Goal: Information Seeking & Learning: Learn about a topic

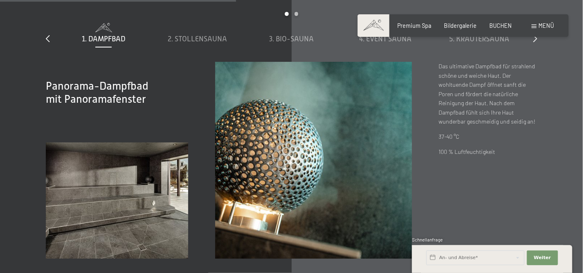
scroll to position [1470, 0]
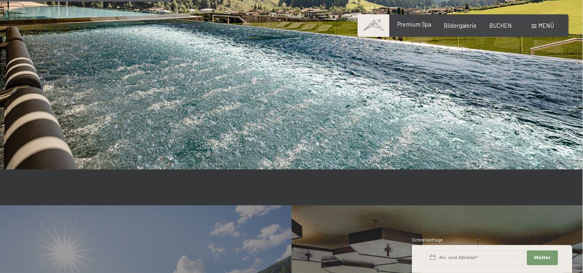
click at [412, 27] on span "Premium Spa" at bounding box center [414, 24] width 34 height 7
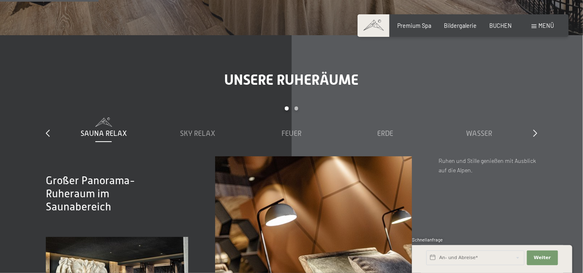
scroll to position [749, 0]
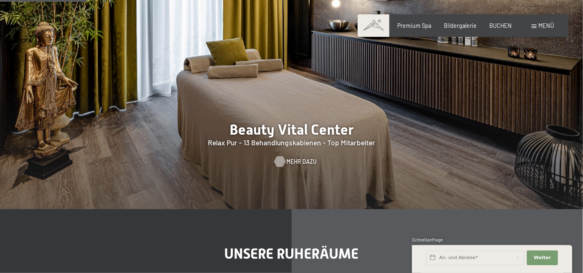
click at [295, 157] on span "Mehr dazu" at bounding box center [301, 161] width 30 height 8
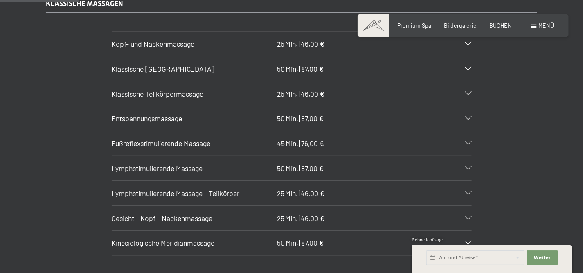
scroll to position [772, 0]
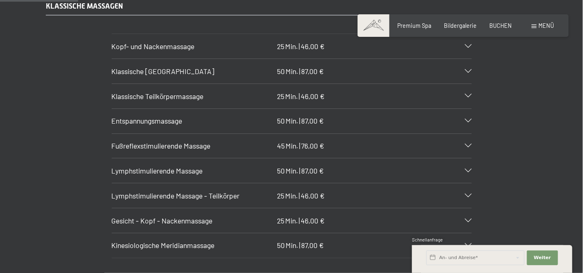
click at [469, 119] on icon at bounding box center [468, 121] width 7 height 4
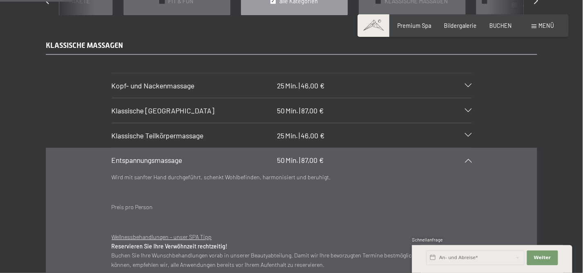
scroll to position [732, 0]
click at [469, 75] on div "Kopf- und Nackenmassage 25 Min. | 46,00 €" at bounding box center [292, 86] width 360 height 25
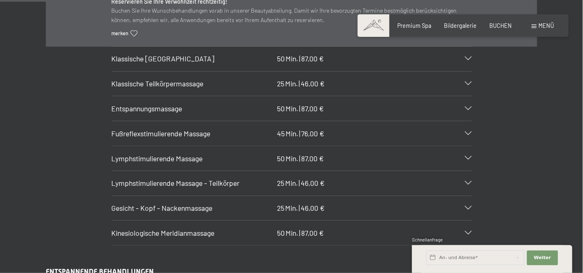
scroll to position [862, 0]
click at [469, 155] on icon at bounding box center [468, 157] width 7 height 4
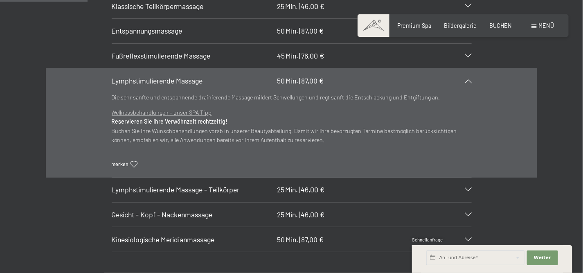
scroll to position [922, 0]
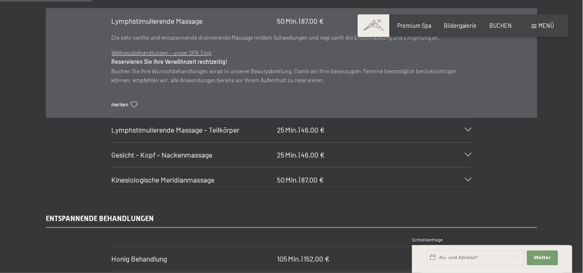
click at [467, 153] on icon at bounding box center [468, 155] width 7 height 4
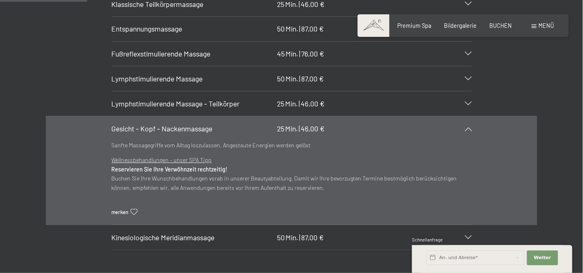
scroll to position [863, 0]
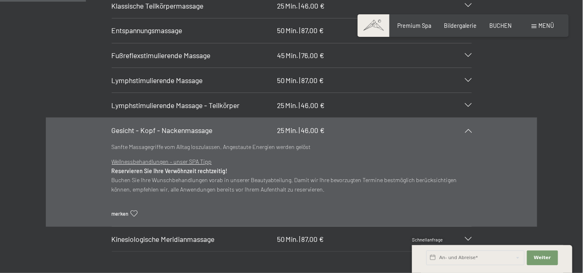
click at [262, 130] on div "Gesicht - Kopf - Nackenmassage 25 Min. | 46,00 €" at bounding box center [292, 130] width 360 height 25
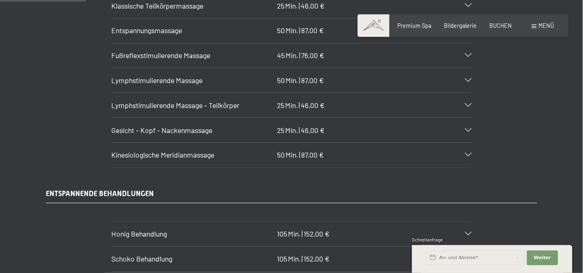
click at [209, 126] on span "Gesicht - Kopf - Nackenmassage" at bounding box center [162, 130] width 101 height 9
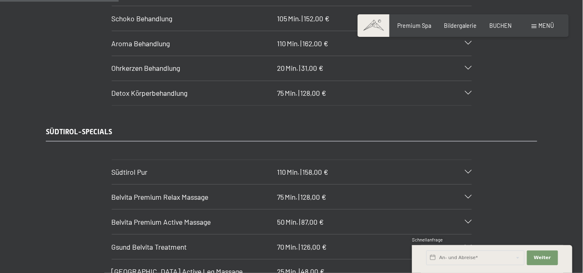
scroll to position [1238, 0]
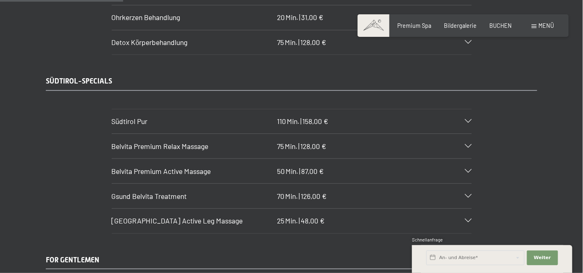
click at [139, 117] on span "Südtirol Pur" at bounding box center [130, 121] width 36 height 9
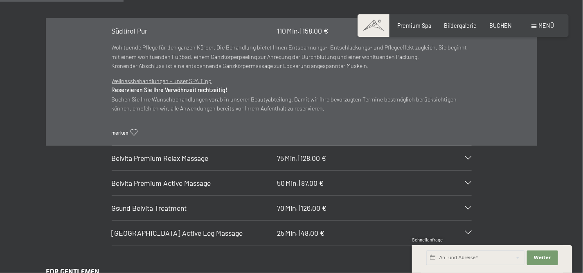
scroll to position [1245, 0]
click at [158, 152] on span "Belvita Premium Relax Massage" at bounding box center [160, 156] width 97 height 9
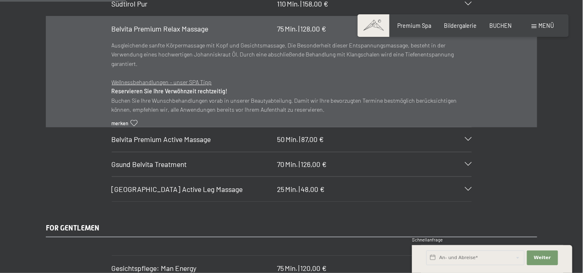
scroll to position [1279, 0]
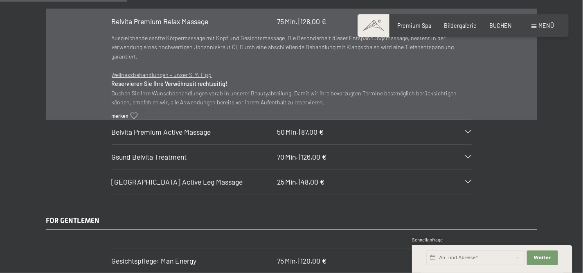
click at [169, 127] on span "Belvita Premium Active Massage" at bounding box center [161, 131] width 99 height 9
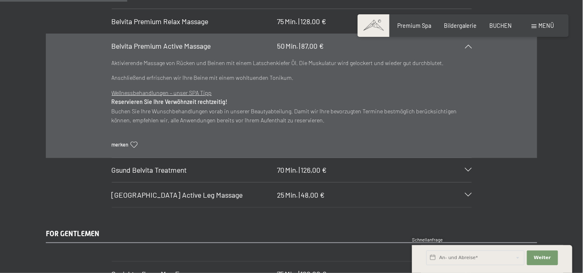
click at [169, 165] on span "Gsund Belvita Treatment" at bounding box center [149, 169] width 75 height 9
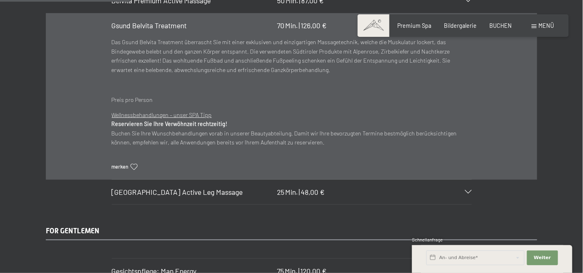
scroll to position [1324, 0]
click at [164, 187] on span "Belvita Mountain Active Leg Massage" at bounding box center [177, 191] width 131 height 9
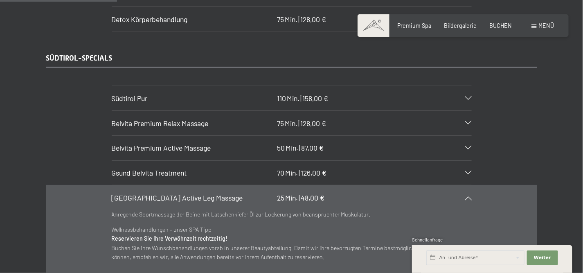
scroll to position [1177, 0]
click at [161, 168] on span "Gsund Belvita Treatment" at bounding box center [149, 172] width 75 height 9
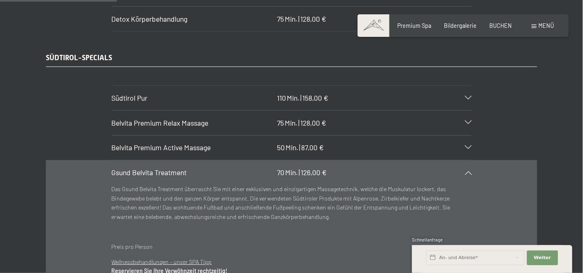
click at [165, 143] on span "Belvita Premium Active Massage" at bounding box center [161, 147] width 99 height 9
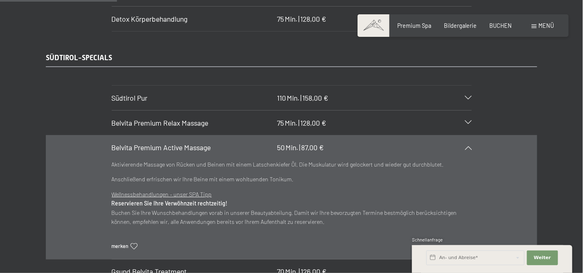
click at [167, 118] on span "Belvita Premium Relax Massage" at bounding box center [160, 122] width 97 height 9
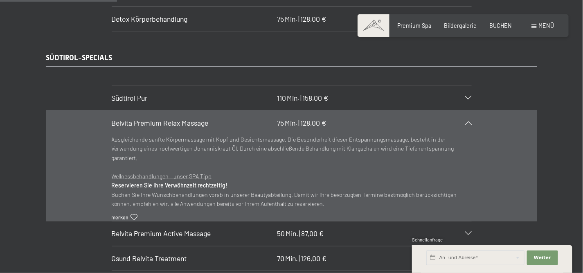
click at [223, 124] on div "Belvita Premium Relax Massage 75 Min. | 128,00 €" at bounding box center [292, 122] width 360 height 25
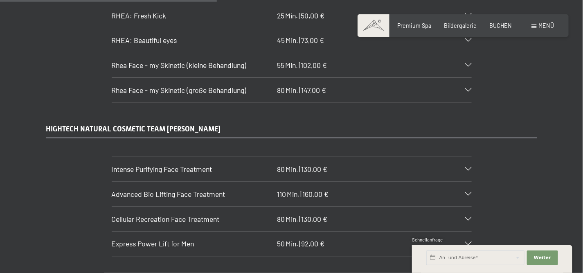
scroll to position [2148, 0]
click at [174, 189] on span "Advanced Bio Lifting Face Treatment" at bounding box center [169, 193] width 114 height 9
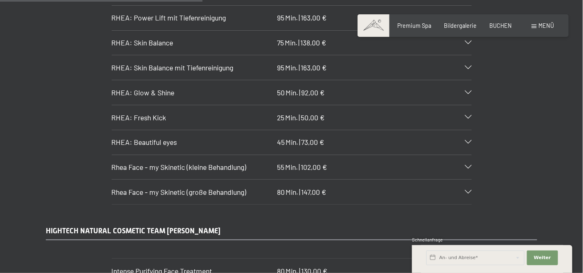
scroll to position [2042, 0]
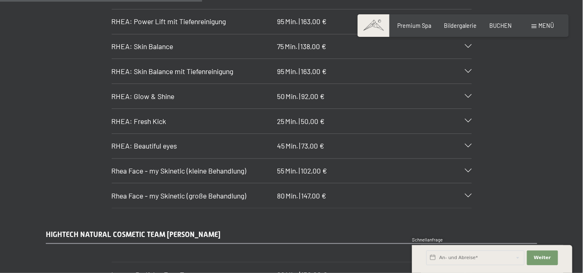
click at [179, 67] on span "RHEA: Skin Balance mit Tiefenreinigung" at bounding box center [173, 71] width 122 height 9
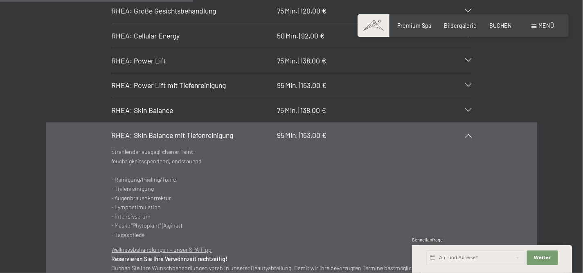
scroll to position [1959, 0]
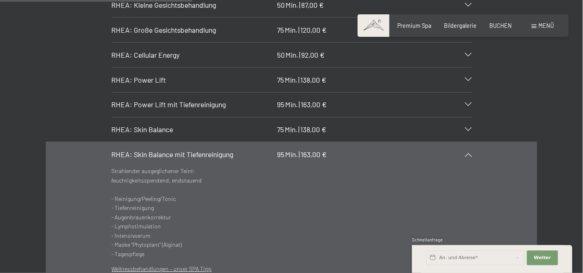
click at [173, 100] on span "RHEA: Power Lift mit Tiefenreinigung" at bounding box center [169, 104] width 114 height 9
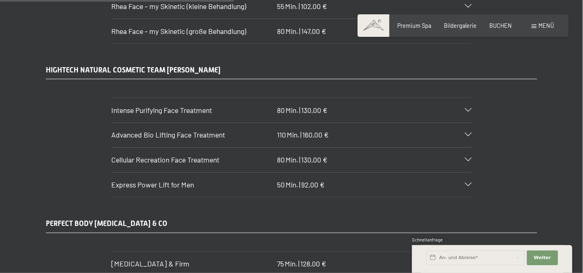
scroll to position [2381, 0]
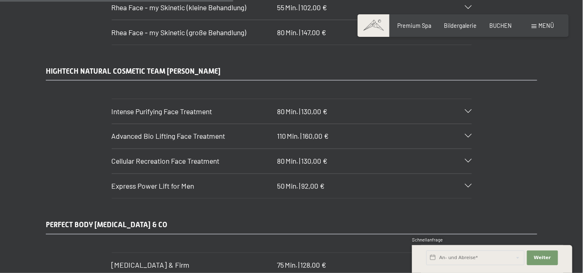
click at [217, 131] on span "Advanced Bio Lifting Face Treatment" at bounding box center [169, 135] width 114 height 9
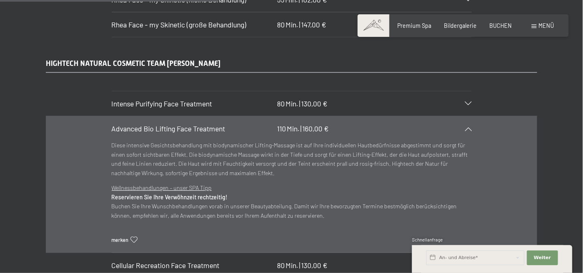
scroll to position [2205, 0]
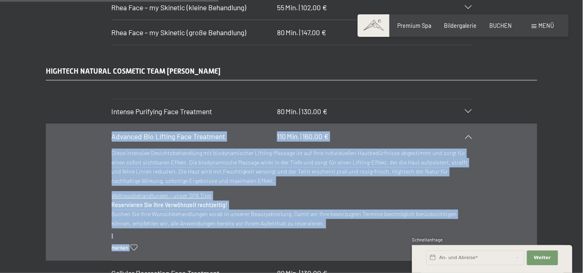
drag, startPoint x: 109, startPoint y: 127, endPoint x: 119, endPoint y: 117, distance: 13.9
click at [119, 123] on section "Advanced Bio Lifting Face Treatment 110 Min. | 160,00 € Diese intensive Gesicht…" at bounding box center [292, 191] width 360 height 137
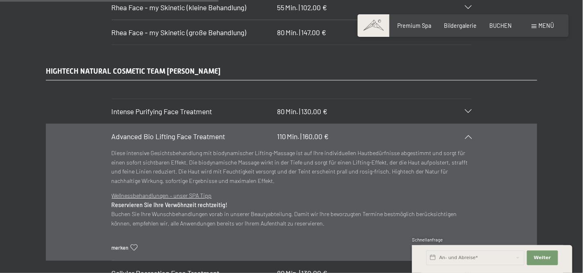
click at [139, 132] on span "Advanced Bio Lifting Face Treatment" at bounding box center [169, 136] width 114 height 9
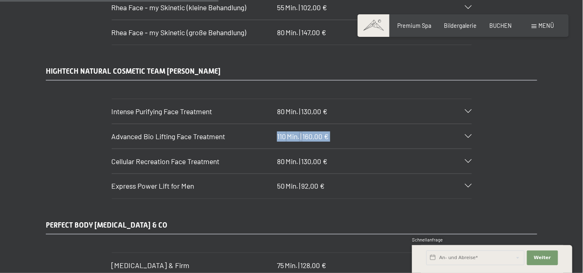
drag, startPoint x: 226, startPoint y: 129, endPoint x: 107, endPoint y: 125, distance: 119.5
click at [112, 125] on section "Advanced Bio Lifting Face Treatment 110 Min. | 160,00 € Diese intensive Gesicht…" at bounding box center [292, 135] width 360 height 25
copy div "110 Min. | 160,00 € Diese intensive Gesichtsbehandlung mit biodynamischer Lifti…"
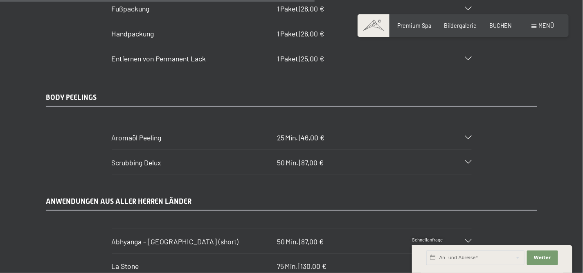
scroll to position [3151, 0]
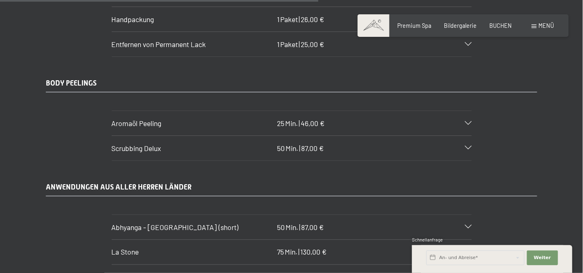
click at [158, 144] on span "Scrubbing Delux" at bounding box center [136, 148] width 49 height 9
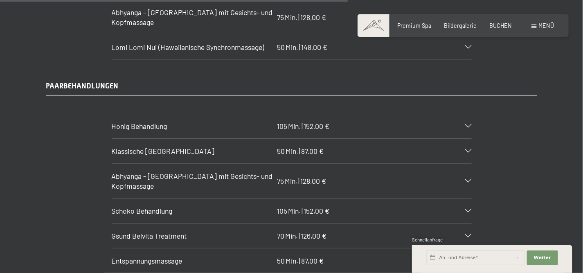
scroll to position [3594, 0]
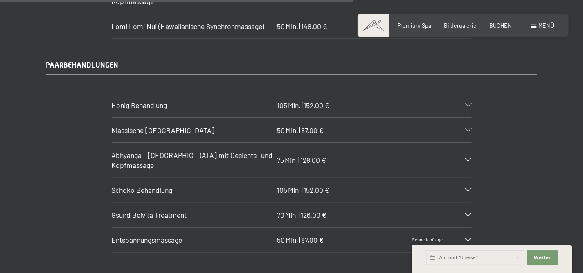
click at [157, 101] on span "Honig Behandlung" at bounding box center [140, 105] width 56 height 9
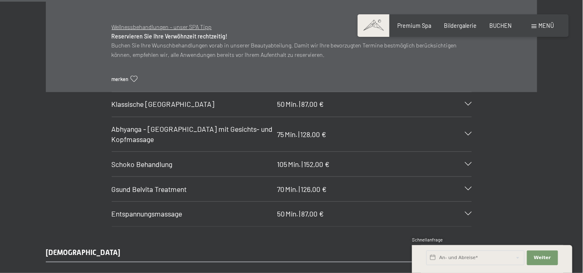
scroll to position [3610, 0]
click at [171, 184] on span "Gsund Belvita Treatment" at bounding box center [149, 188] width 75 height 9
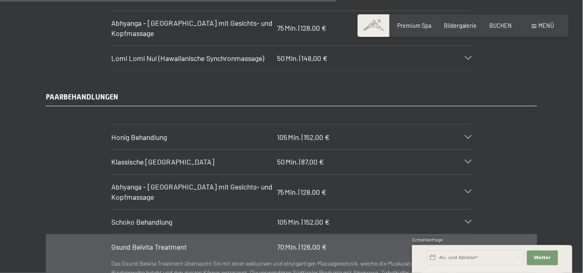
scroll to position [3403, 0]
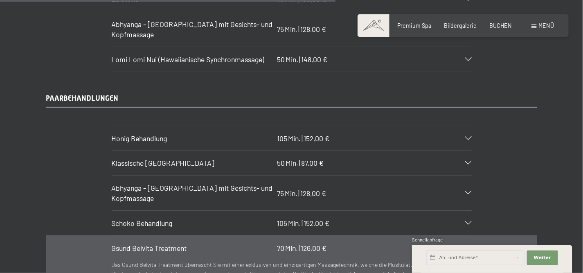
click at [319, 134] on span "152,00 €" at bounding box center [316, 138] width 26 height 9
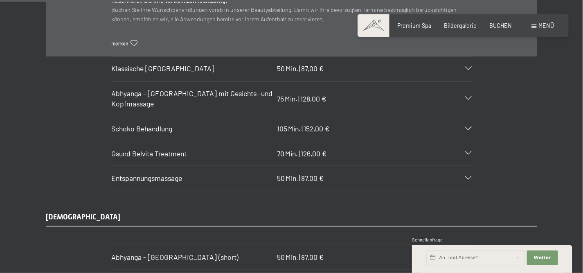
scroll to position [3645, 0]
click at [164, 63] on span "Klassische Ganzkörpermassage" at bounding box center [163, 67] width 103 height 9
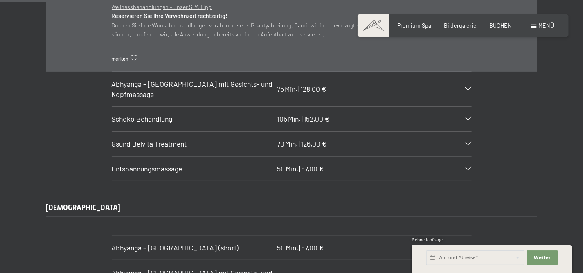
click at [157, 139] on span "Gsund Belvita Treatment" at bounding box center [149, 143] width 75 height 9
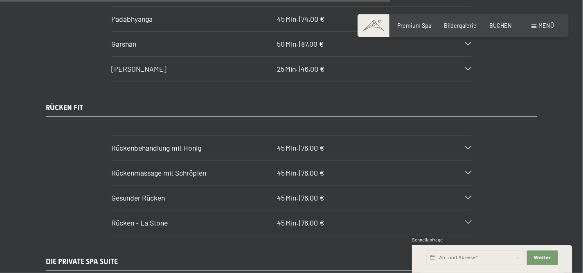
scroll to position [3964, 0]
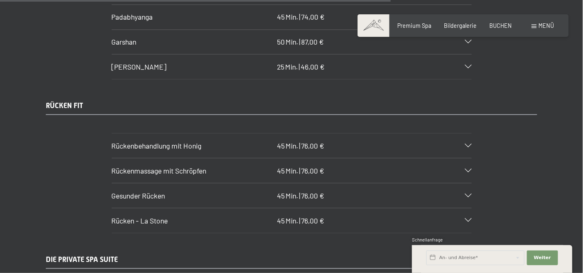
click at [129, 216] on span "Rücken - La Stone" at bounding box center [140, 220] width 56 height 9
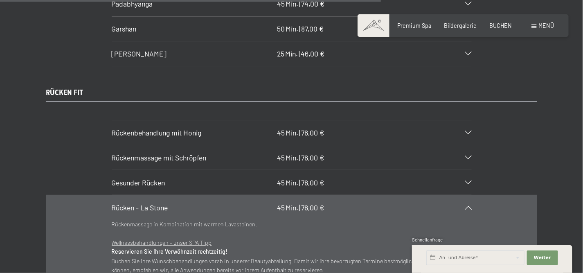
scroll to position [3822, 0]
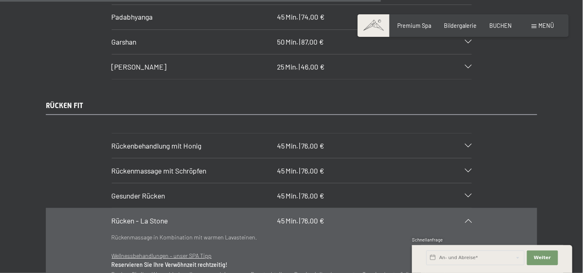
click at [137, 191] on span "Gesunder Rücken" at bounding box center [139, 195] width 54 height 9
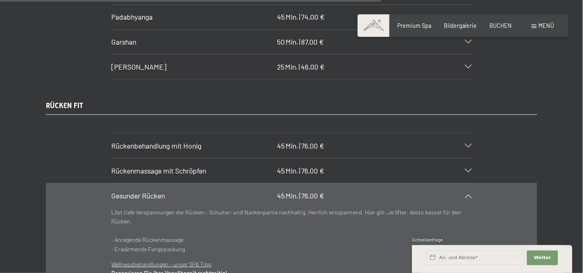
click at [148, 166] on span "Rückenmassage mit Schröpfen" at bounding box center [159, 170] width 95 height 9
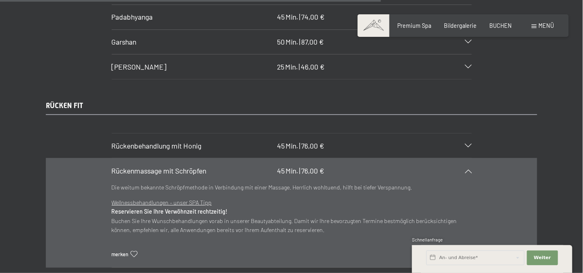
click at [155, 141] on span "Rückenbehandlung mit Honig" at bounding box center [157, 145] width 90 height 9
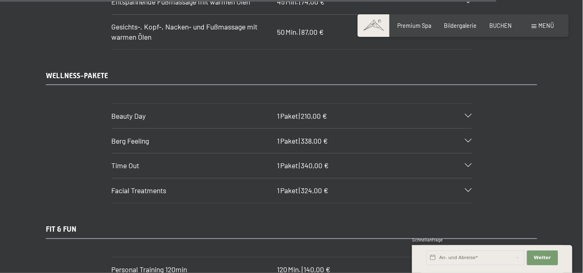
scroll to position [5000, 0]
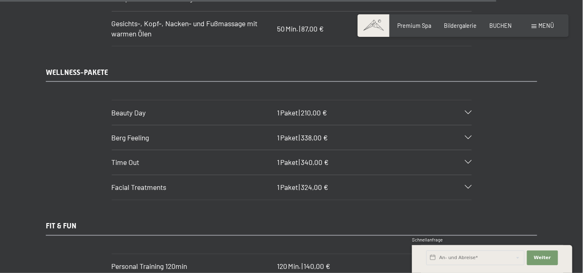
click at [138, 108] on span "Beauty Day" at bounding box center [129, 112] width 34 height 9
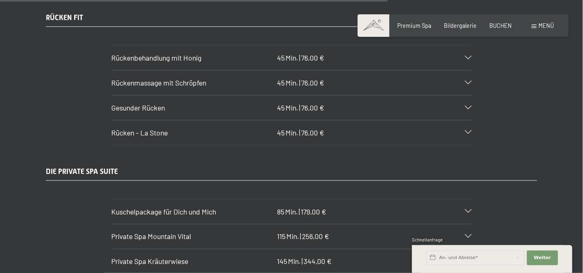
scroll to position [3930, 0]
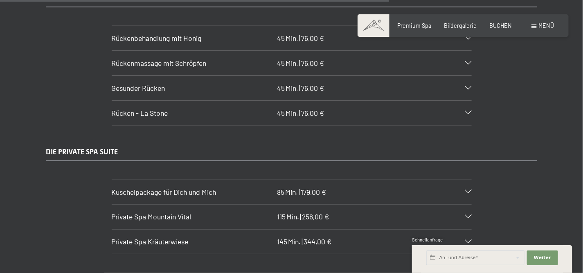
click at [138, 108] on span "Rücken - La Stone" at bounding box center [140, 112] width 56 height 9
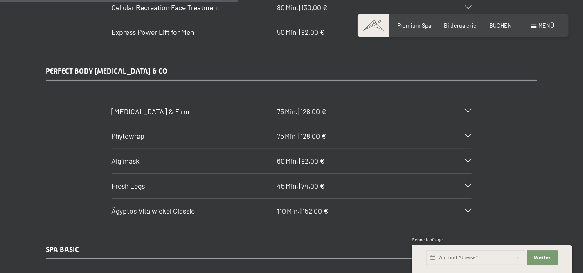
scroll to position [2354, 0]
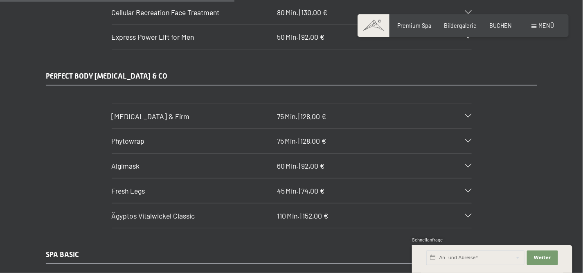
click at [140, 186] on span "Fresh Legs" at bounding box center [129, 190] width 34 height 9
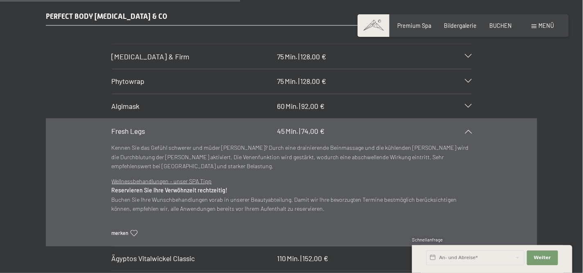
scroll to position [2430, 0]
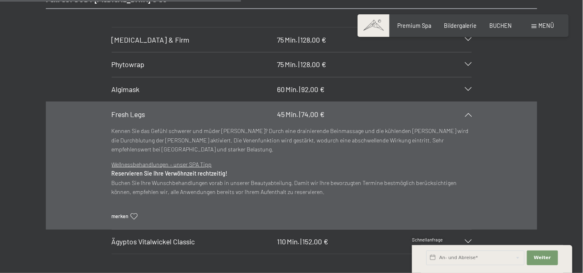
click at [133, 85] on span "Algimask" at bounding box center [126, 89] width 28 height 9
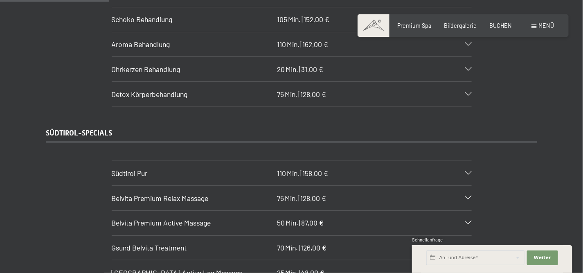
scroll to position [1101, 0]
click at [135, 194] on span "Belvita Premium Relax Massage" at bounding box center [160, 198] width 97 height 9
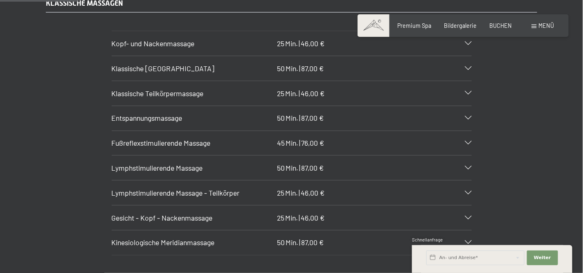
scroll to position [800, 0]
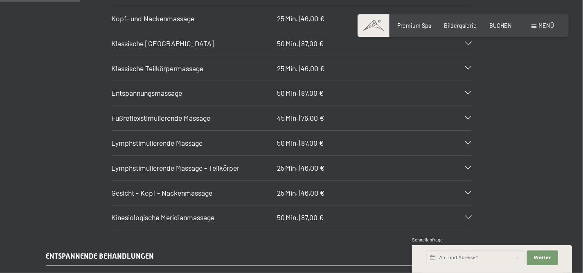
click at [183, 138] on span "Lymphstimulierende Massage" at bounding box center [157, 142] width 91 height 9
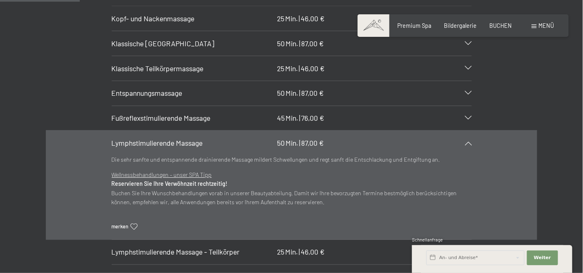
click at [172, 64] on span "Klassische Teilkörpermassage" at bounding box center [158, 68] width 92 height 9
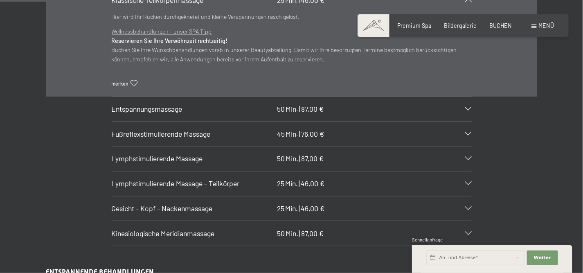
scroll to position [874, 0]
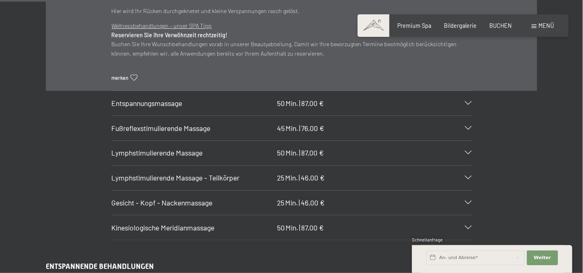
click at [168, 123] on span "Fußreflexstimulierende Massage" at bounding box center [161, 127] width 99 height 9
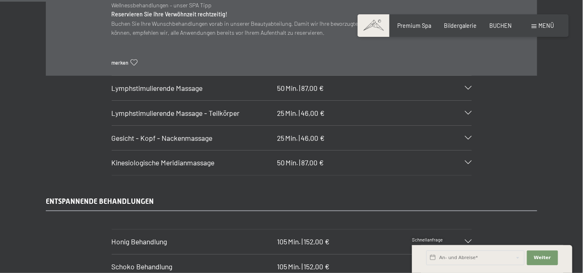
scroll to position [958, 0]
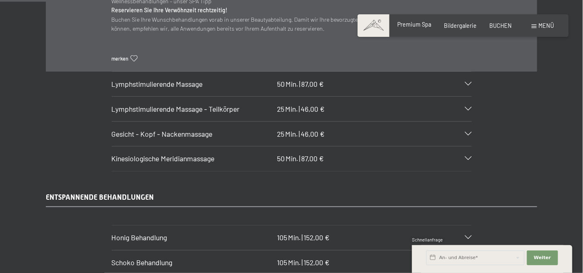
click at [414, 28] on div "Premium Spa" at bounding box center [414, 24] width 34 height 8
click at [467, 27] on span "Bildergalerie" at bounding box center [460, 24] width 33 height 7
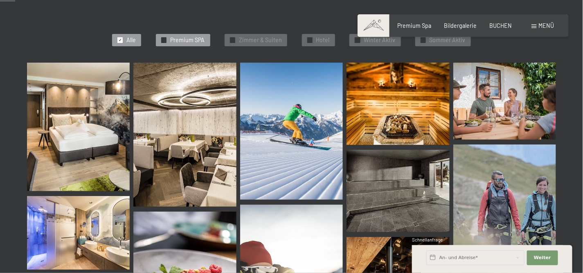
click at [191, 39] on span "Premium SPA" at bounding box center [187, 40] width 35 height 8
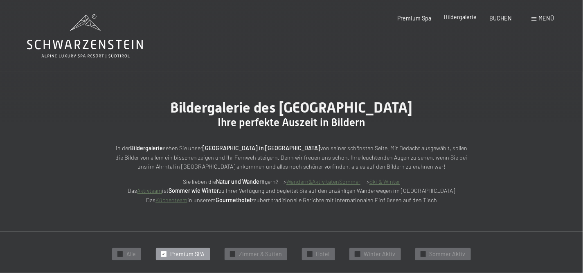
click at [464, 18] on span "Bildergalerie" at bounding box center [460, 16] width 33 height 7
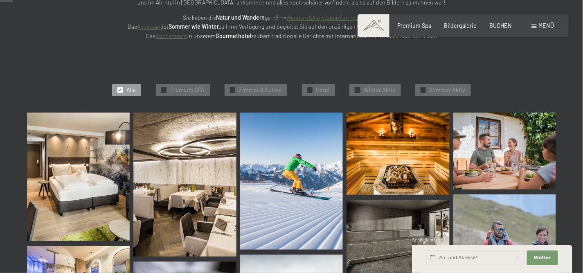
scroll to position [179, 0]
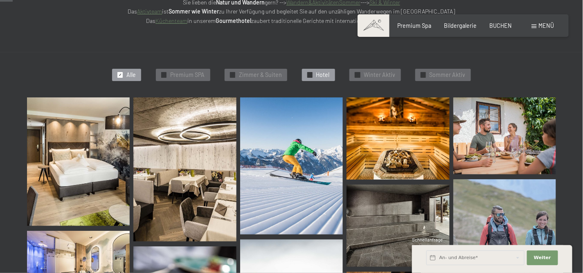
click at [325, 74] on span "Hotel" at bounding box center [322, 75] width 13 height 8
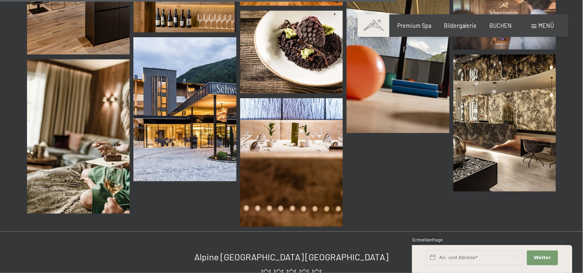
scroll to position [1032, 0]
